Goal: Register for event/course

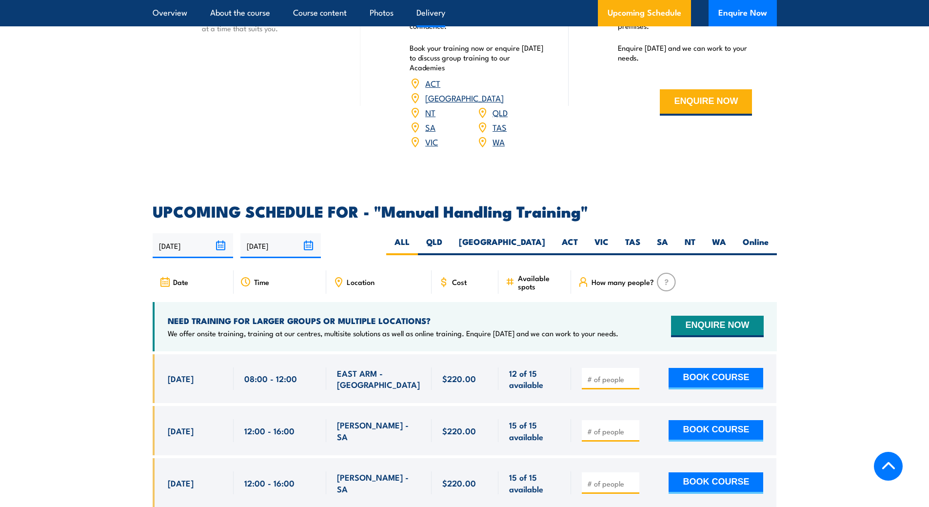
scroll to position [1317, 0]
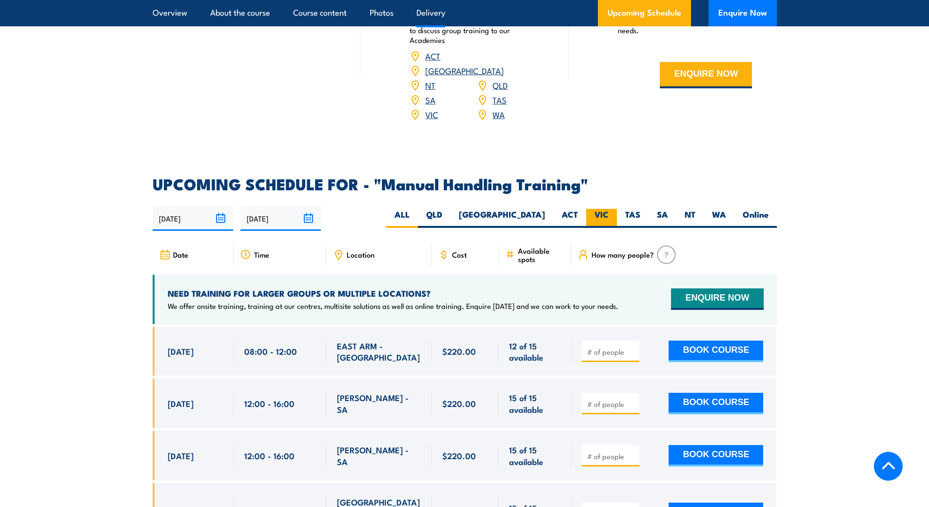
click at [603, 212] on label "VIC" at bounding box center [601, 218] width 31 height 19
click at [609, 212] on input "VIC" at bounding box center [612, 212] width 6 height 6
radio input "true"
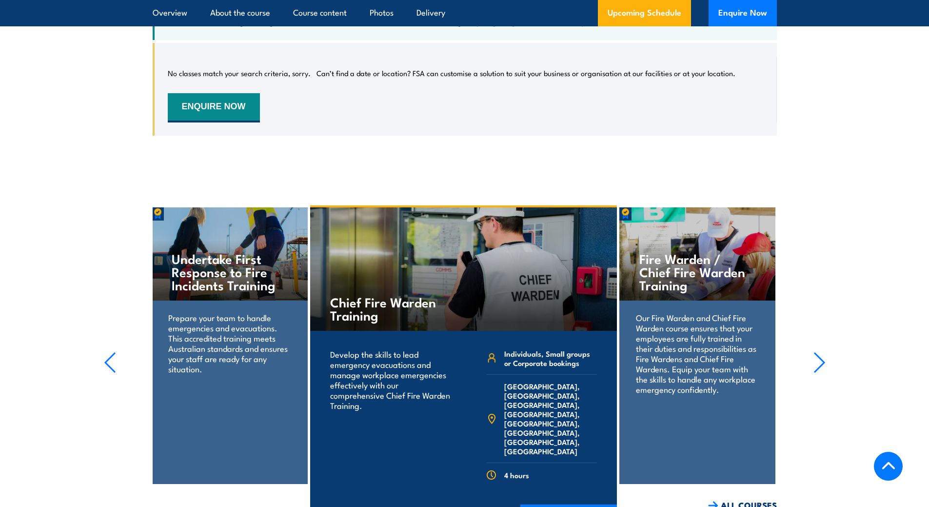
scroll to position [1391, 0]
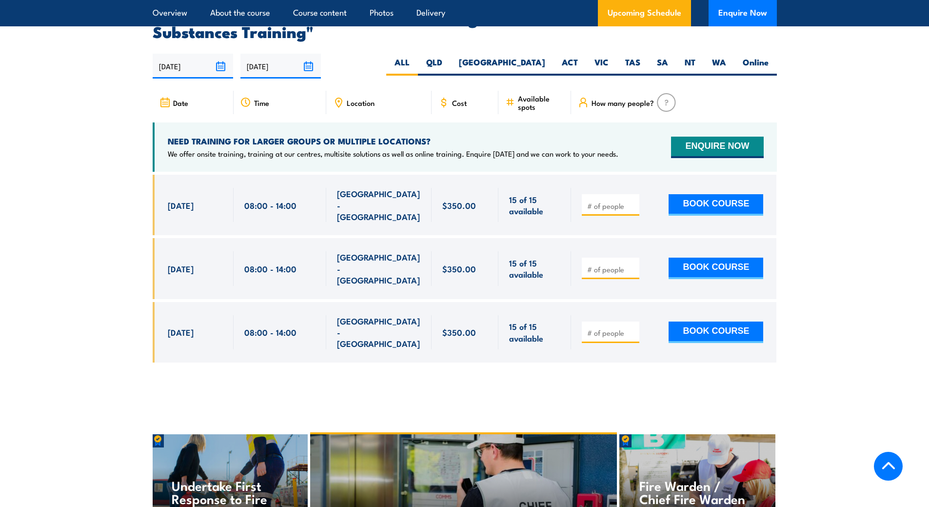
scroll to position [1512, 0]
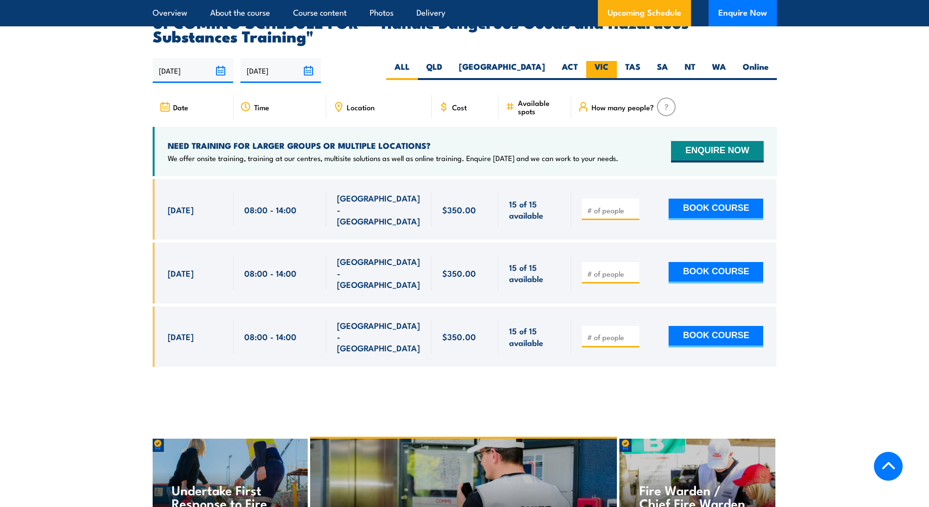
click at [595, 77] on label "VIC" at bounding box center [601, 70] width 31 height 19
click at [609, 67] on input "VIC" at bounding box center [612, 64] width 6 height 6
radio input "true"
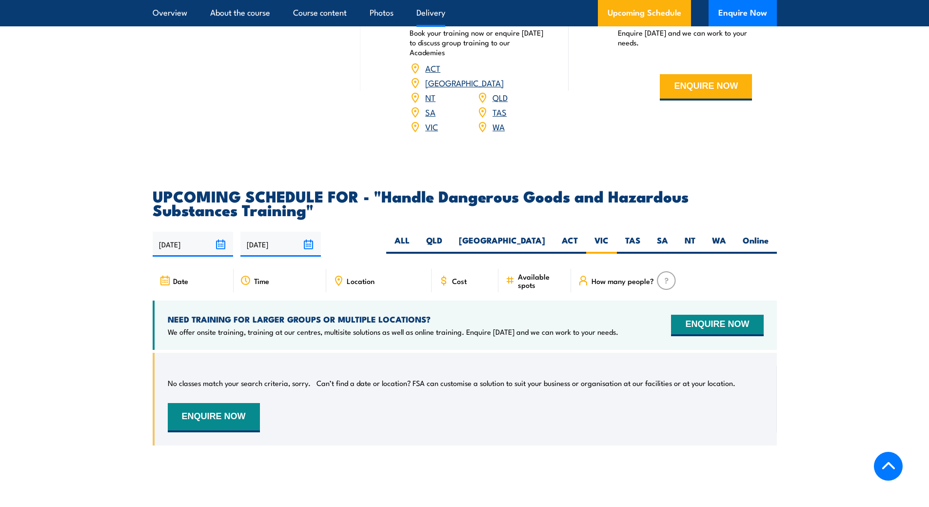
scroll to position [1145, 0]
